Goal: Information Seeking & Learning: Learn about a topic

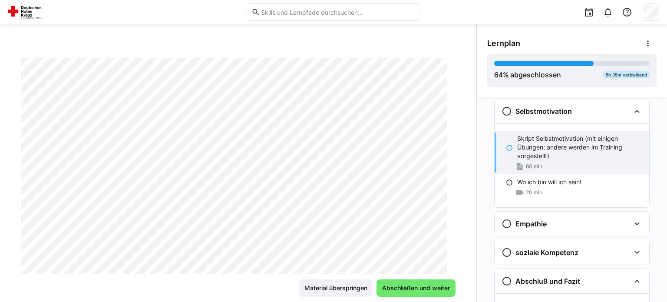
scroll to position [715, 0]
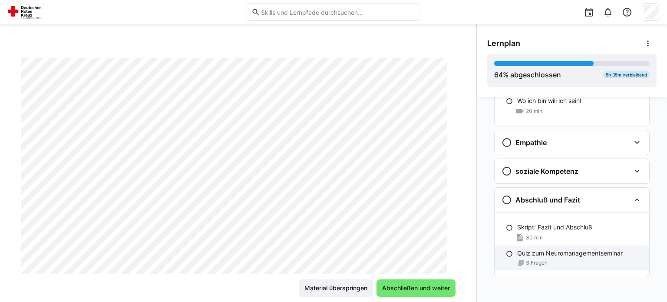
click at [544, 254] on p "Quiz zum Neuromanagementseminar" at bounding box center [569, 253] width 105 height 9
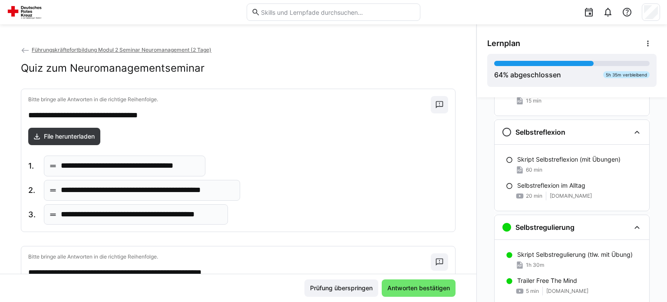
scroll to position [371, 0]
click at [542, 161] on p "Skript Selbstreflexion (mit Übungen)" at bounding box center [568, 158] width 103 height 9
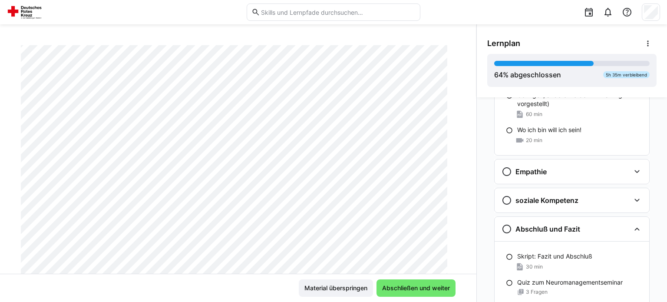
scroll to position [686, 0]
click at [581, 168] on div "Empathie" at bounding box center [565, 171] width 128 height 10
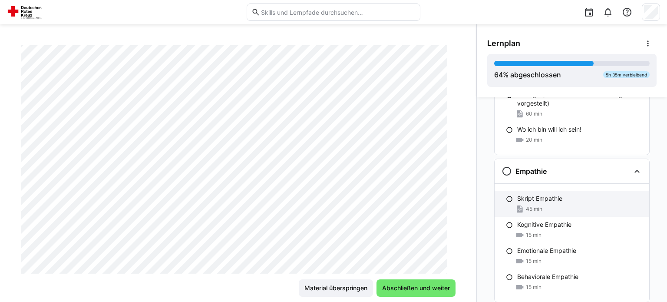
click at [542, 204] on div "45 min" at bounding box center [579, 208] width 125 height 9
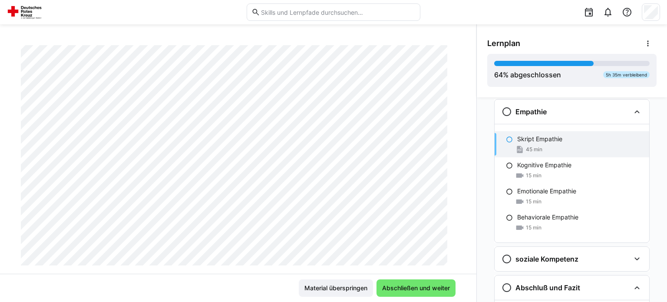
scroll to position [130, 0]
click at [526, 166] on p "Kognitive Empathie" at bounding box center [544, 165] width 54 height 9
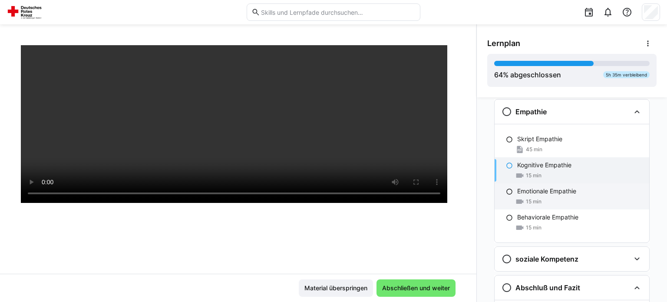
click at [530, 191] on p "Emotionale Empathie" at bounding box center [546, 191] width 59 height 9
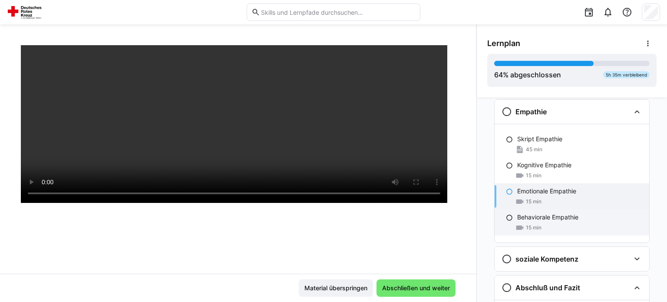
click at [528, 224] on span "15 min" at bounding box center [534, 227] width 16 height 7
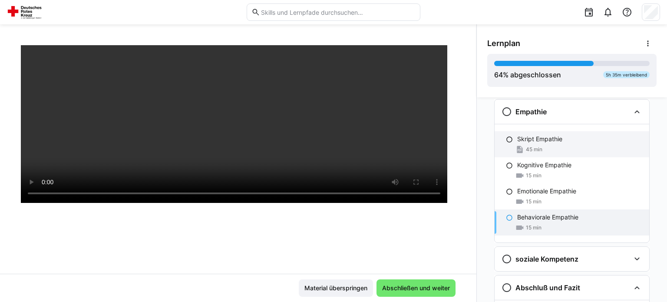
click at [526, 146] on span "45 min" at bounding box center [534, 149] width 16 height 7
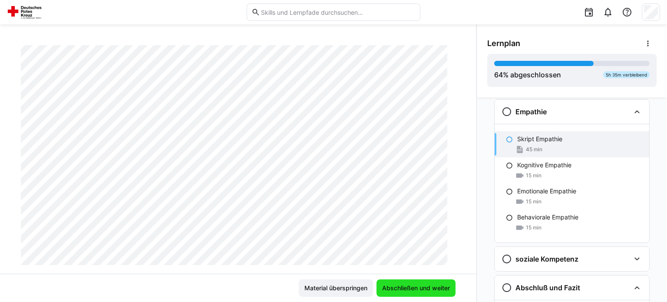
click at [396, 290] on span "Abschließen und weiter" at bounding box center [416, 287] width 70 height 9
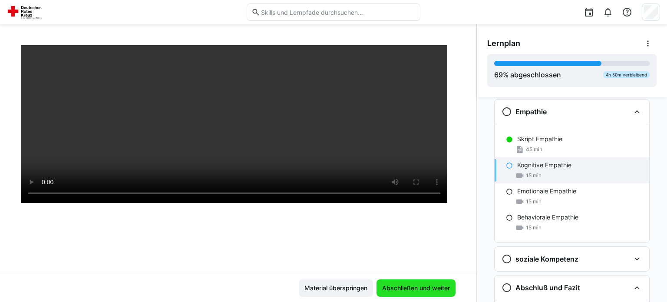
click at [396, 290] on span "Abschließen und weiter" at bounding box center [416, 287] width 70 height 9
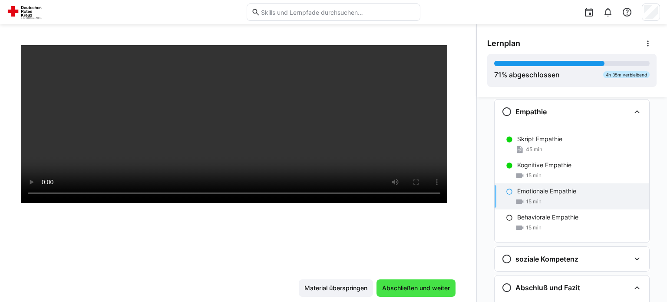
click at [396, 290] on span "Abschließen und weiter" at bounding box center [416, 287] width 70 height 9
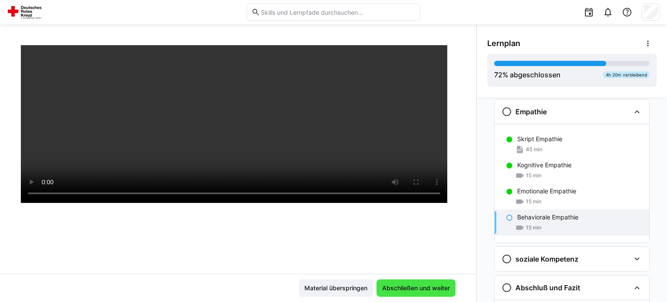
click at [393, 288] on span "Abschließen und weiter" at bounding box center [416, 287] width 70 height 9
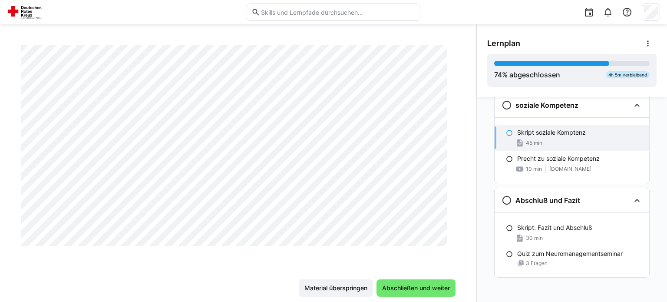
scroll to position [6540, 0]
click at [402, 289] on span "Abschließen und weiter" at bounding box center [416, 287] width 70 height 9
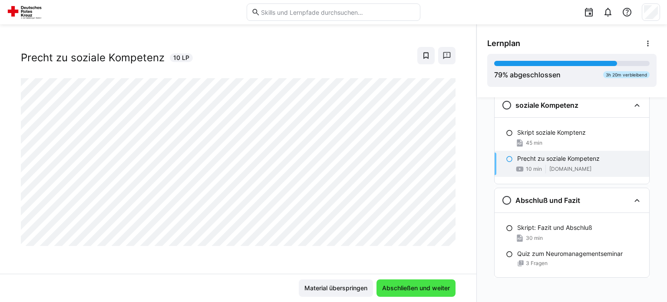
scroll to position [14, 0]
click at [391, 286] on span "Abschließen und weiter" at bounding box center [416, 287] width 70 height 9
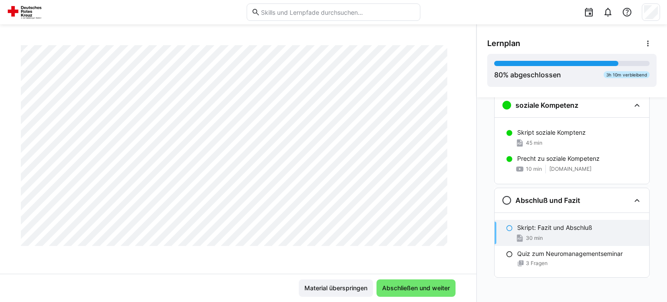
scroll to position [1041, 0]
click at [399, 287] on span "Abschließen und weiter" at bounding box center [416, 287] width 70 height 9
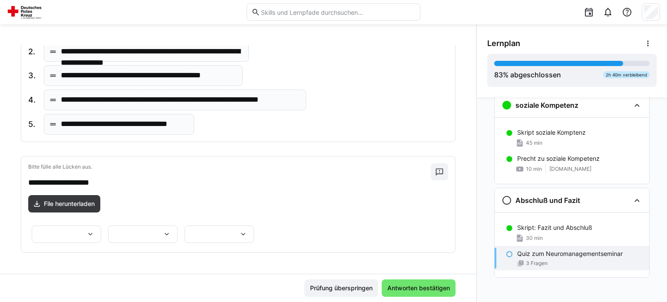
scroll to position [373, 0]
